Goal: Check status: Check status

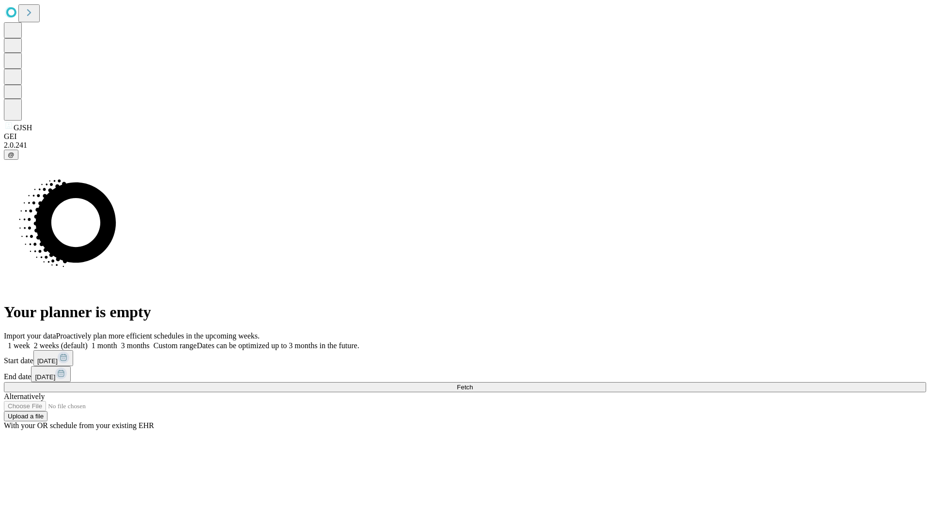
click at [473, 384] on span "Fetch" at bounding box center [465, 387] width 16 height 7
